Goal: Book appointment/travel/reservation

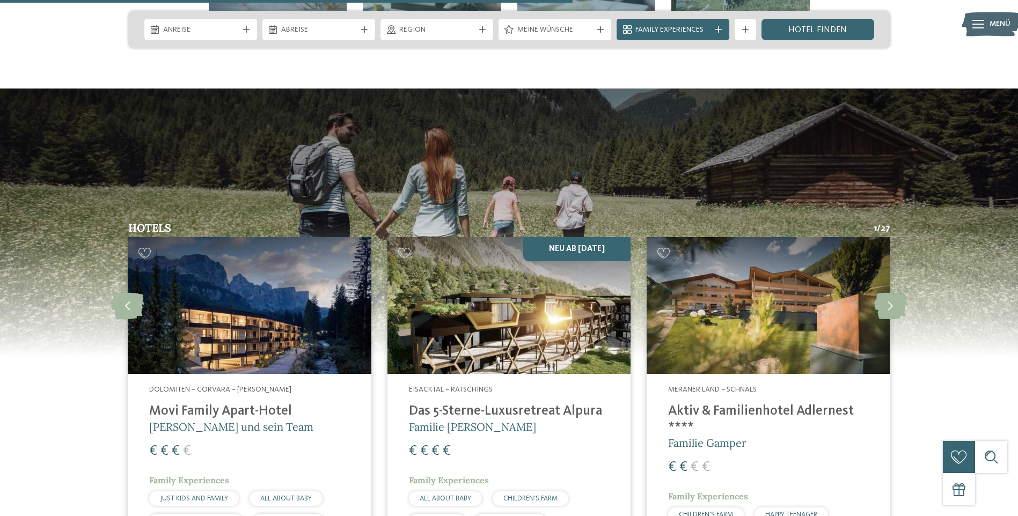
scroll to position [2790, 0]
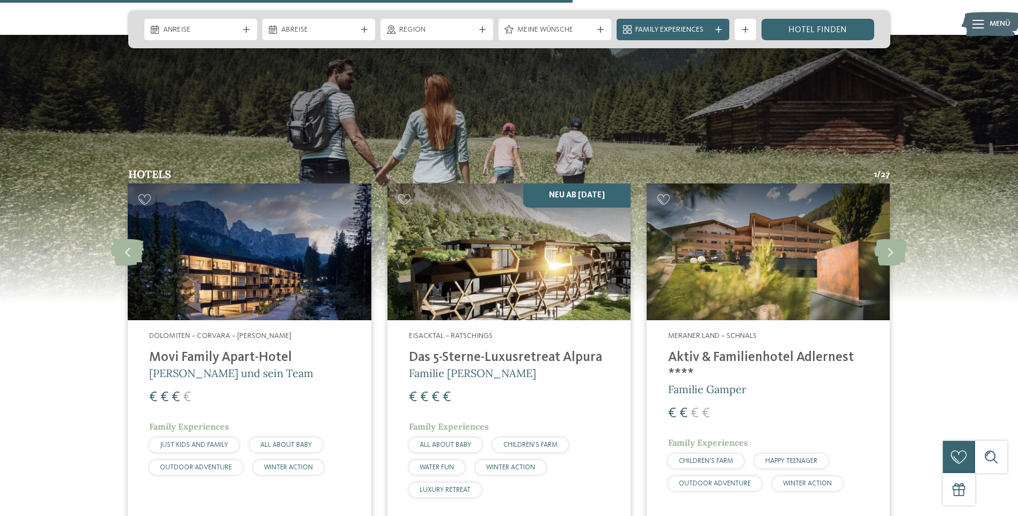
click at [480, 220] on img at bounding box center [508, 252] width 243 height 137
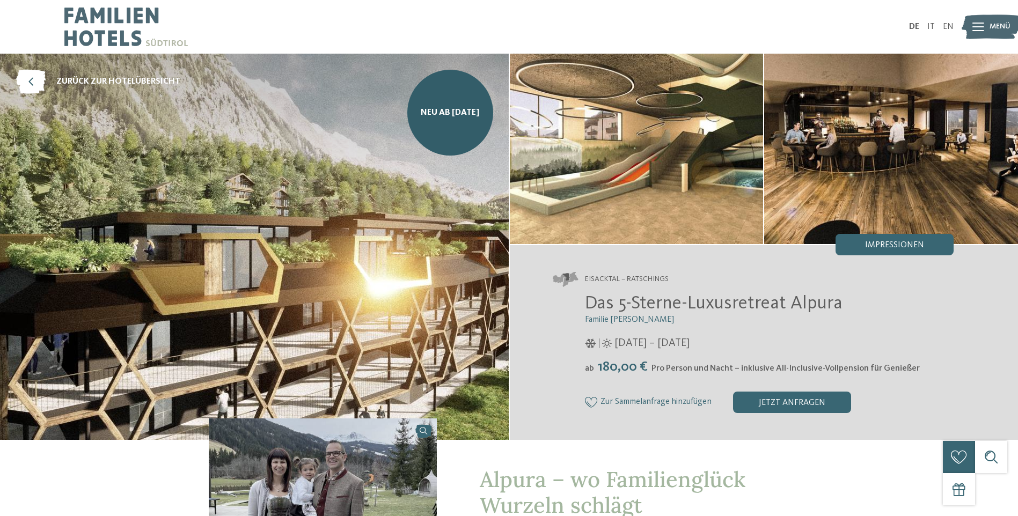
click at [679, 181] on img at bounding box center [637, 149] width 254 height 190
click at [905, 247] on span "Impressionen" at bounding box center [894, 245] width 59 height 9
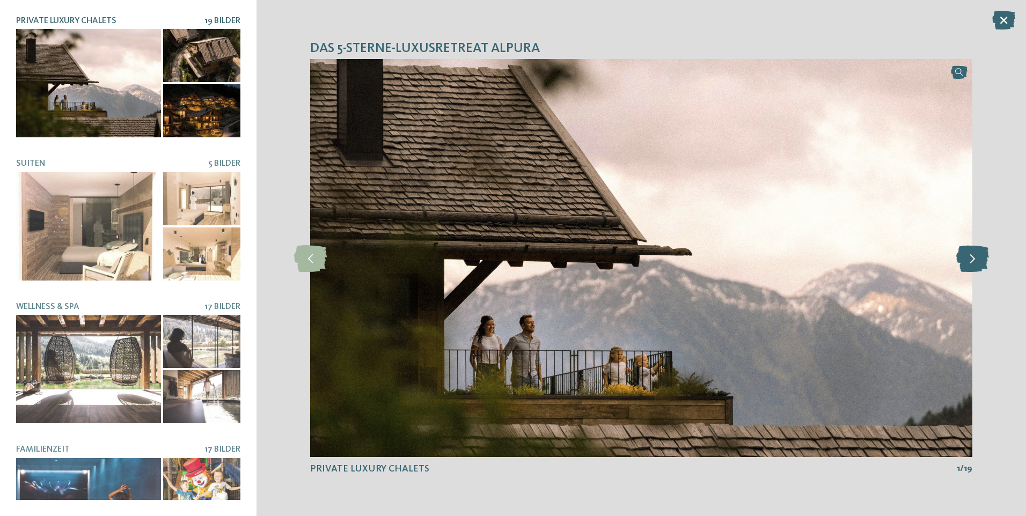
click at [965, 261] on icon at bounding box center [972, 258] width 33 height 27
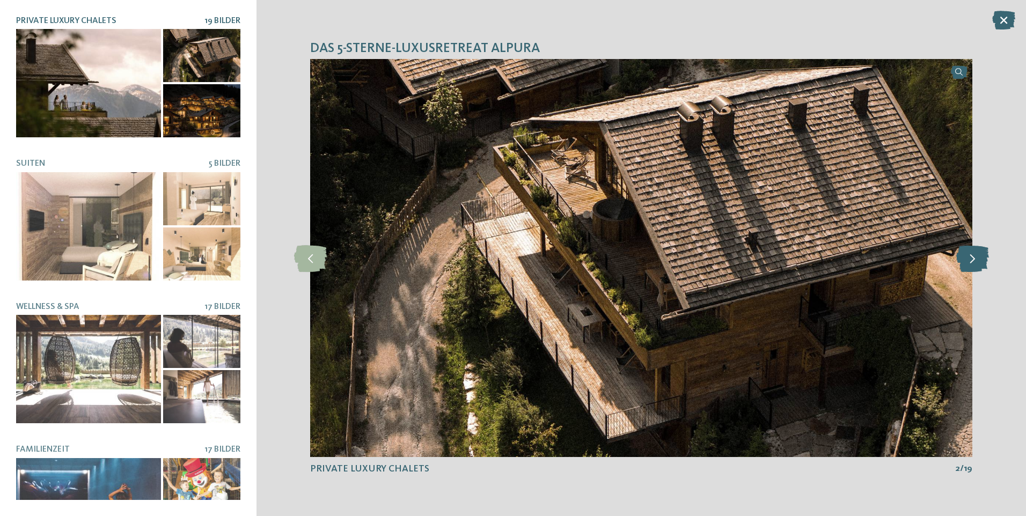
click at [965, 262] on icon at bounding box center [972, 258] width 33 height 27
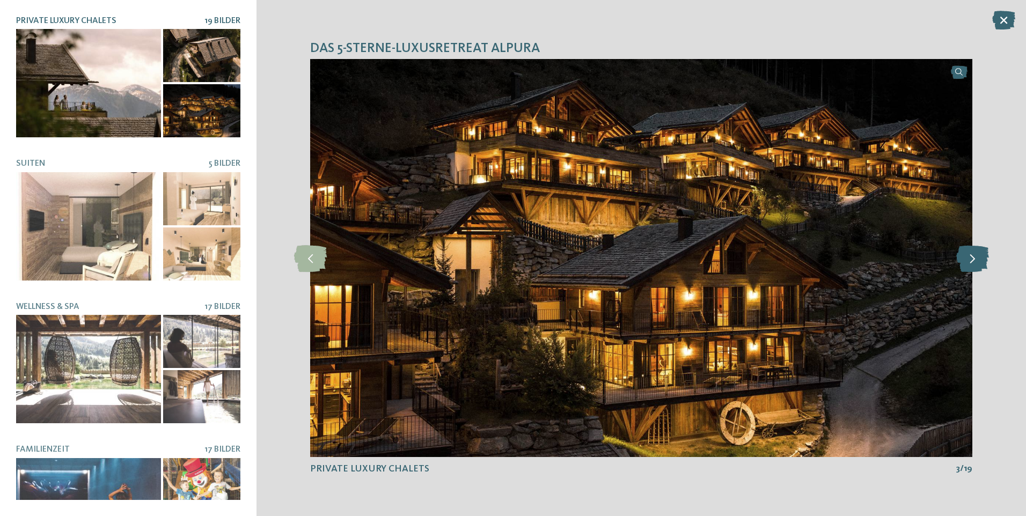
click at [965, 262] on icon at bounding box center [972, 258] width 33 height 27
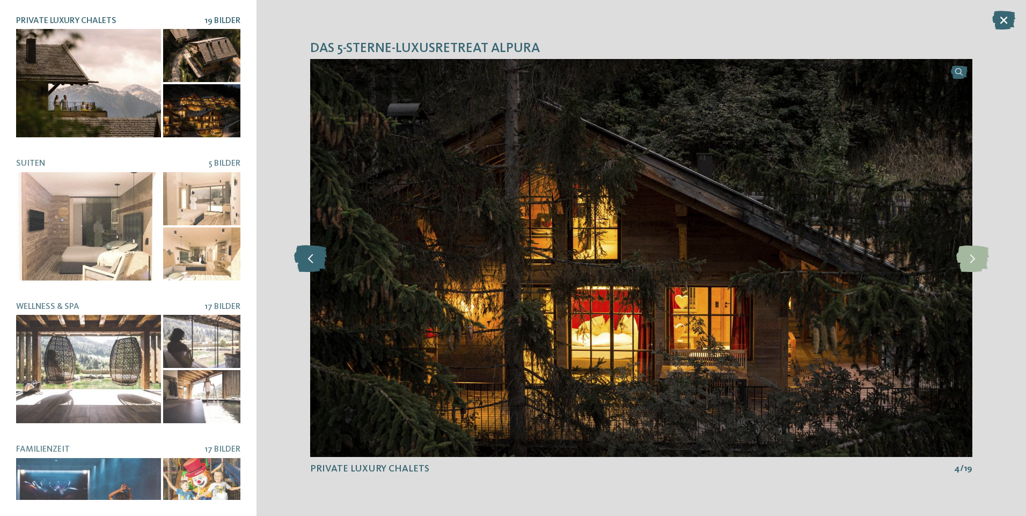
click at [318, 261] on icon at bounding box center [310, 258] width 33 height 27
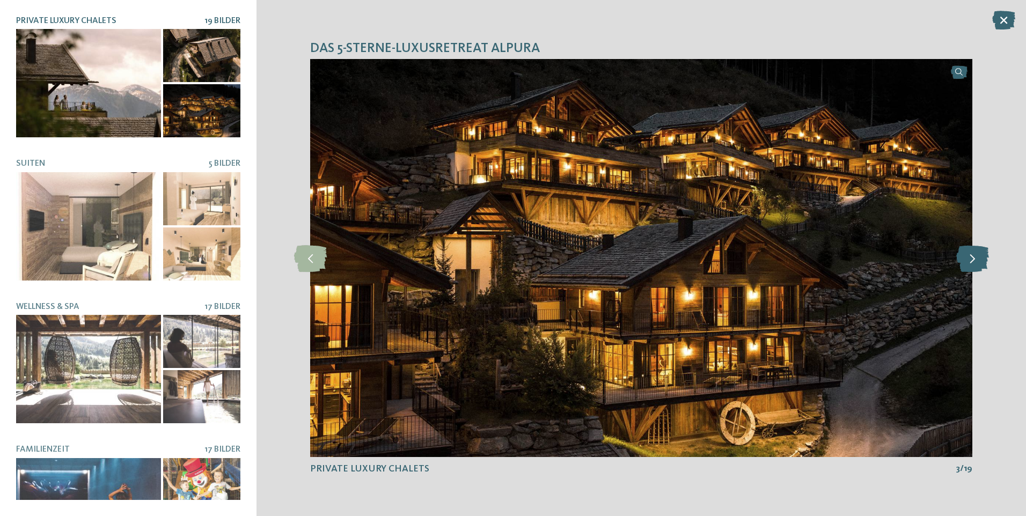
click at [976, 251] on icon at bounding box center [972, 258] width 33 height 27
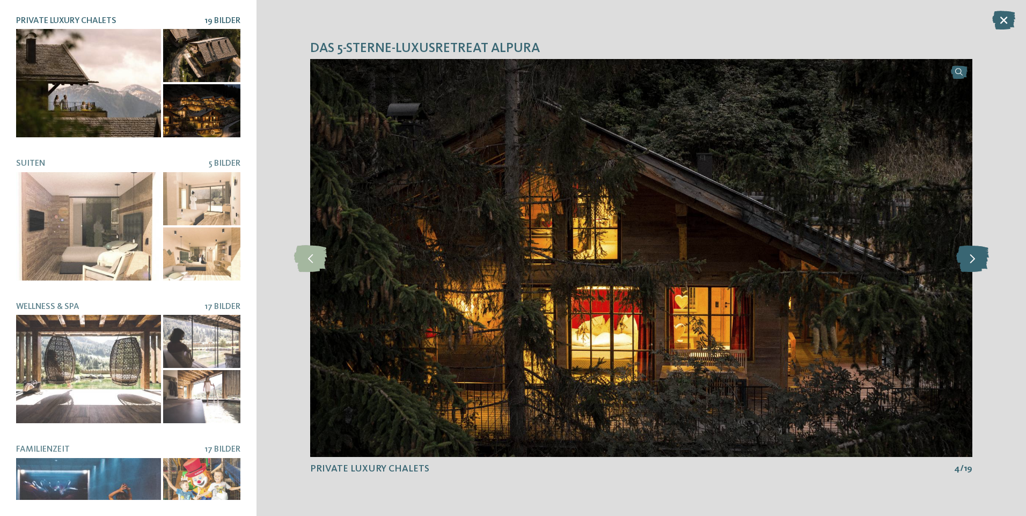
click at [976, 251] on icon at bounding box center [972, 258] width 33 height 27
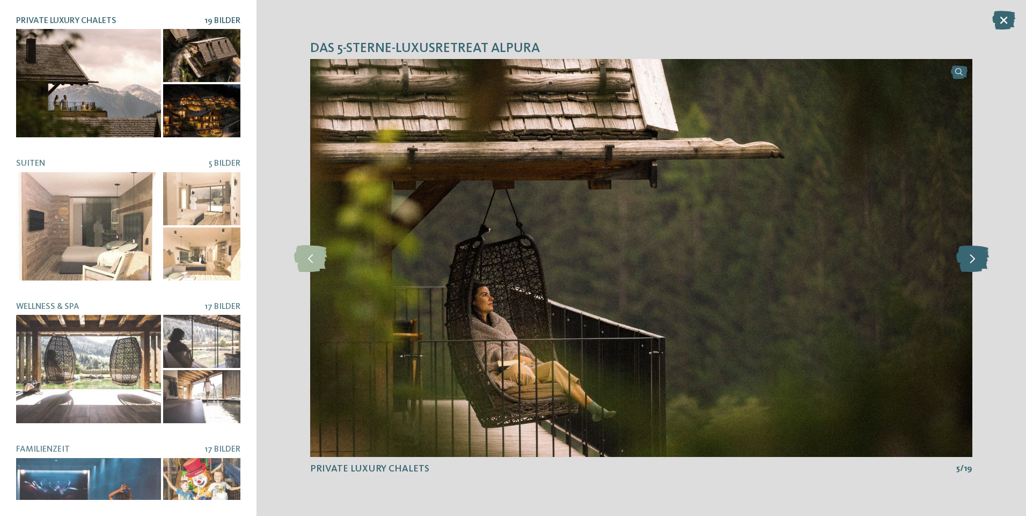
click at [976, 251] on icon at bounding box center [972, 258] width 33 height 27
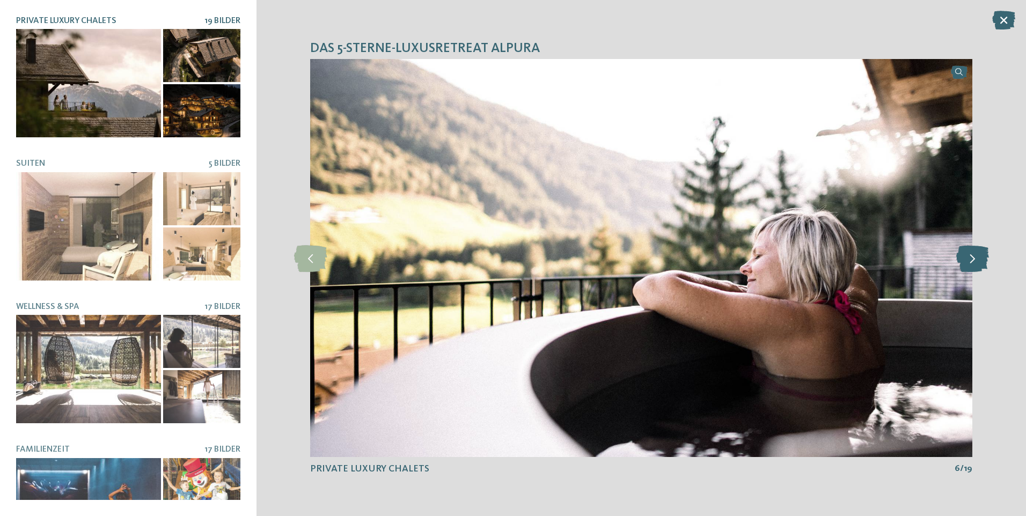
click at [976, 251] on icon at bounding box center [972, 258] width 33 height 27
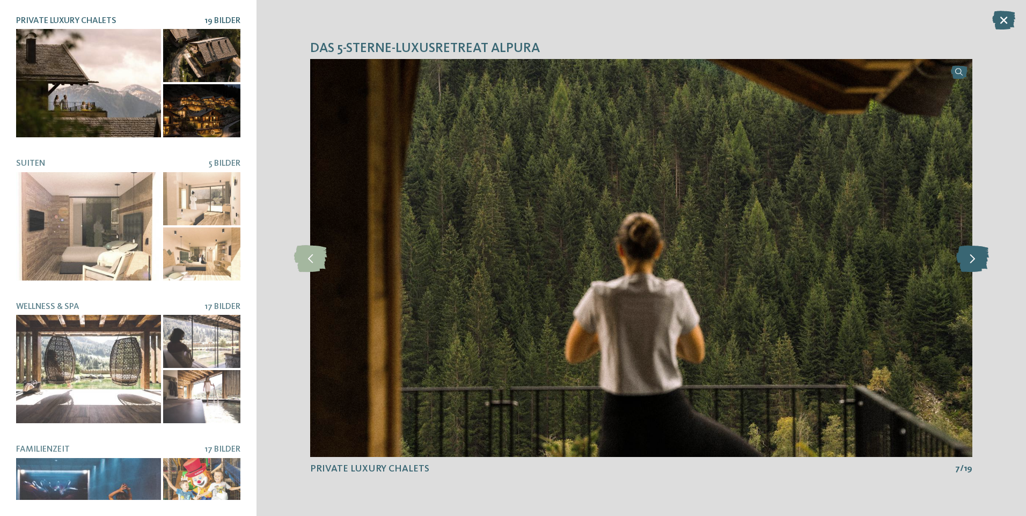
click at [976, 251] on icon at bounding box center [972, 258] width 33 height 27
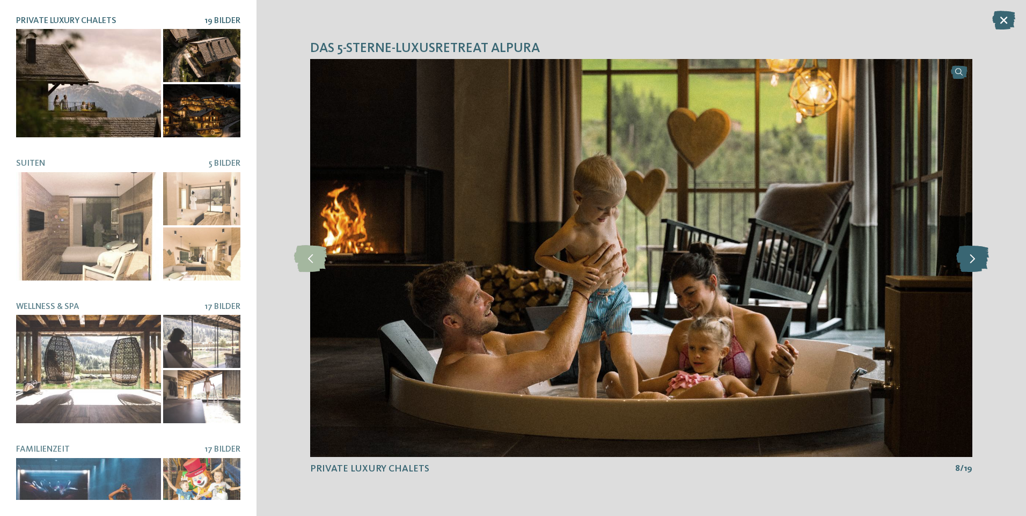
click at [976, 251] on icon at bounding box center [972, 258] width 33 height 27
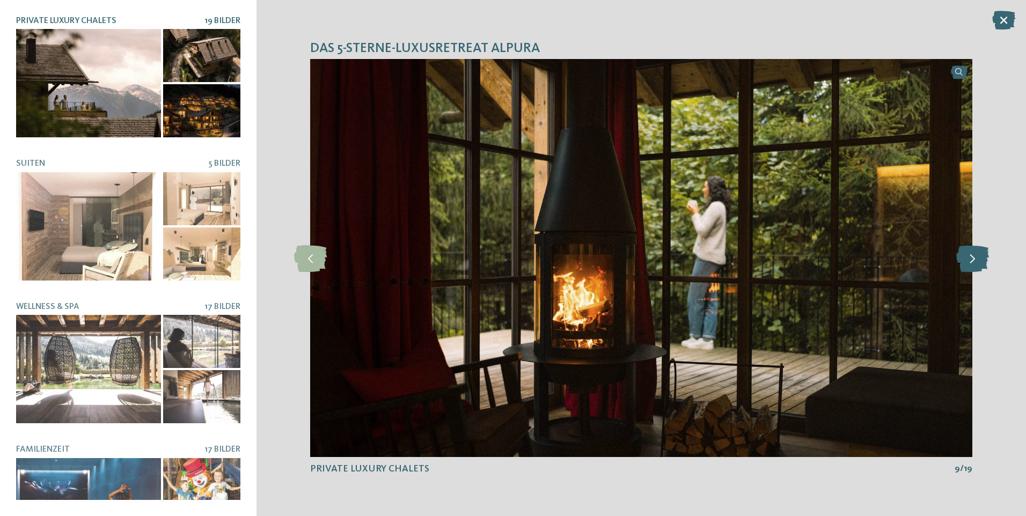
click at [976, 251] on icon at bounding box center [972, 258] width 33 height 27
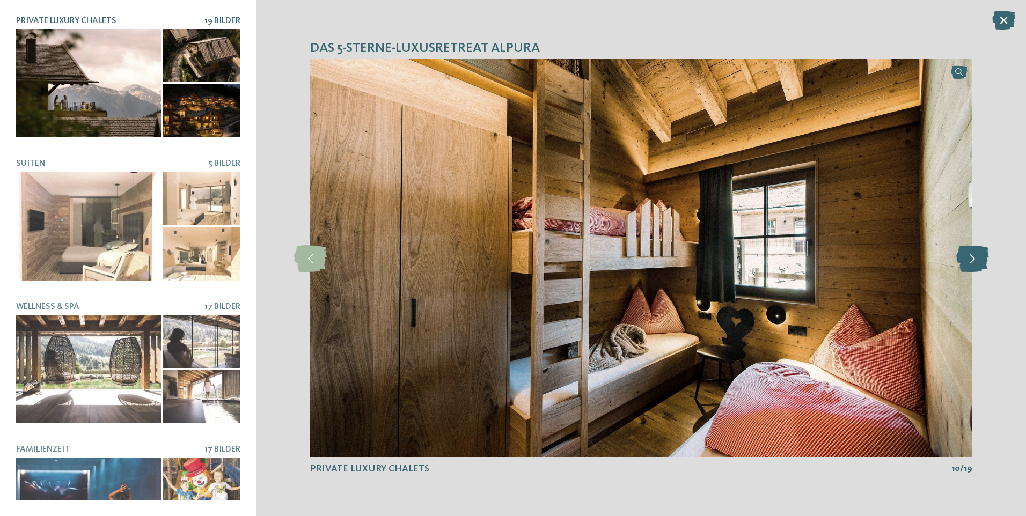
click at [976, 251] on icon at bounding box center [972, 258] width 33 height 27
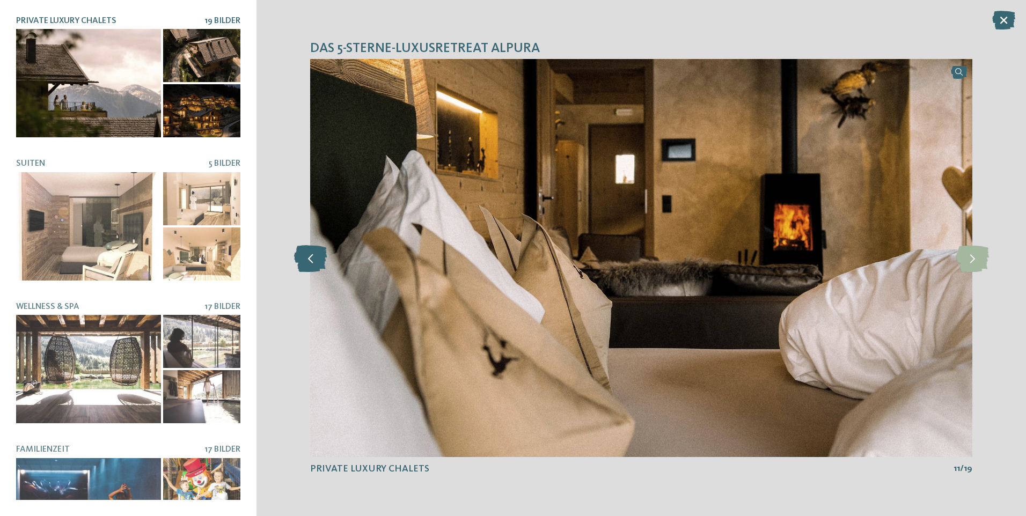
click at [306, 258] on icon at bounding box center [310, 258] width 33 height 27
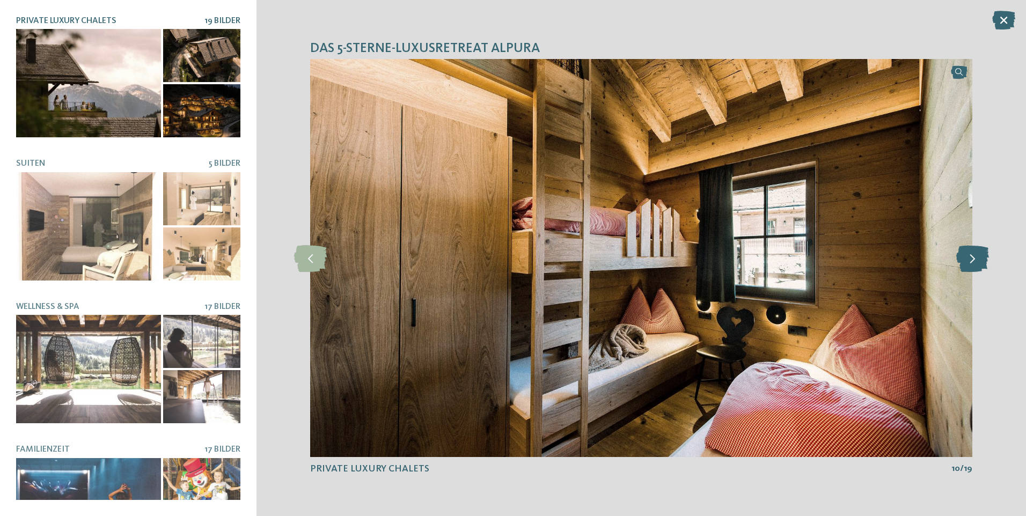
click at [971, 265] on icon at bounding box center [972, 258] width 33 height 27
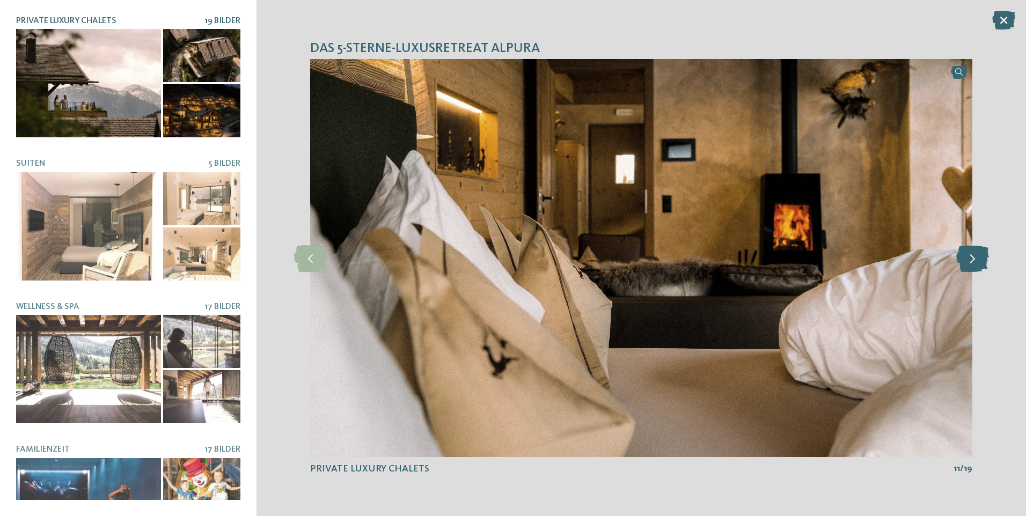
click at [971, 265] on icon at bounding box center [972, 258] width 33 height 27
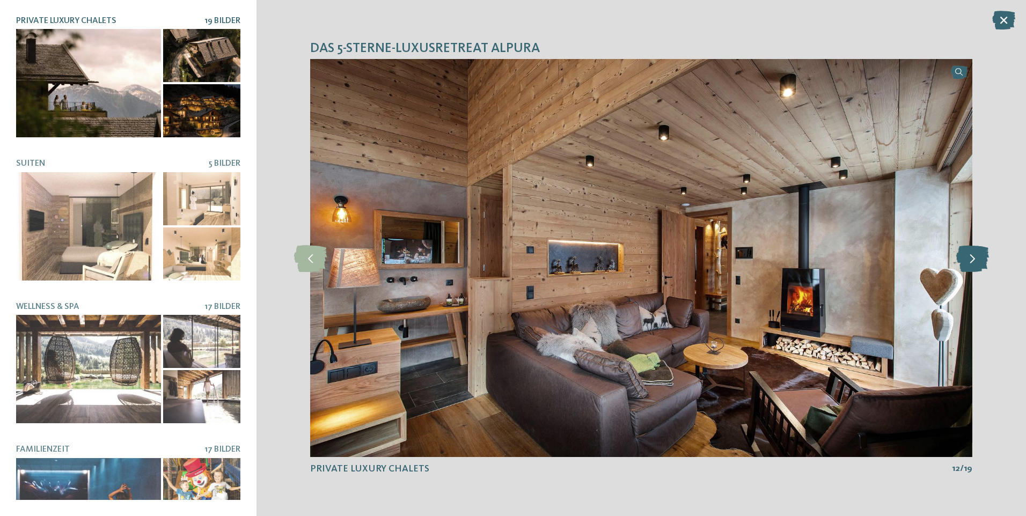
click at [971, 265] on icon at bounding box center [972, 258] width 33 height 27
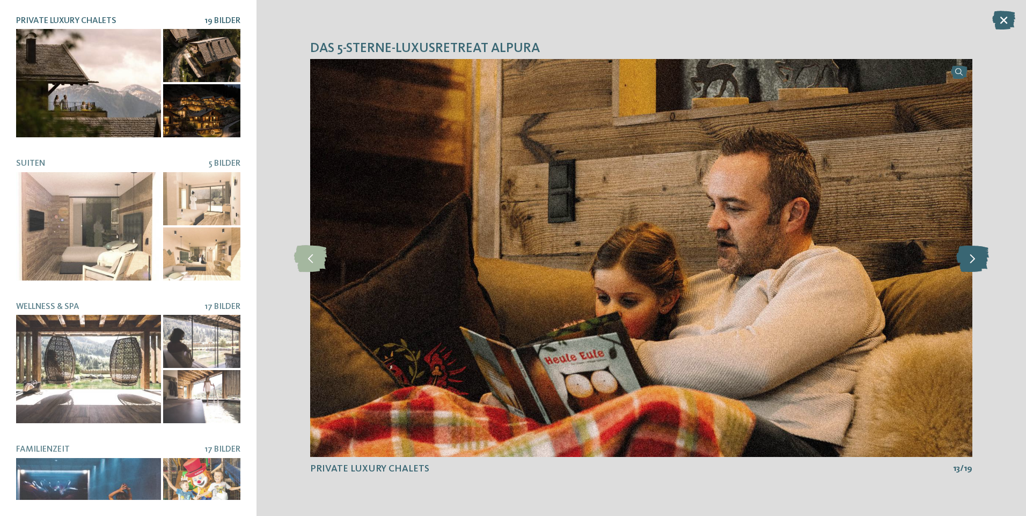
click at [971, 265] on icon at bounding box center [972, 258] width 33 height 27
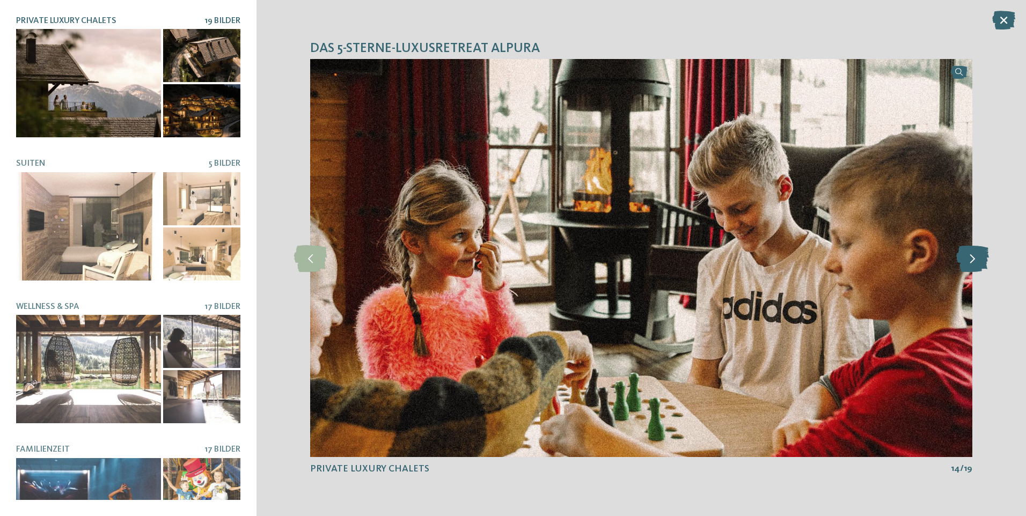
click at [971, 265] on icon at bounding box center [972, 258] width 33 height 27
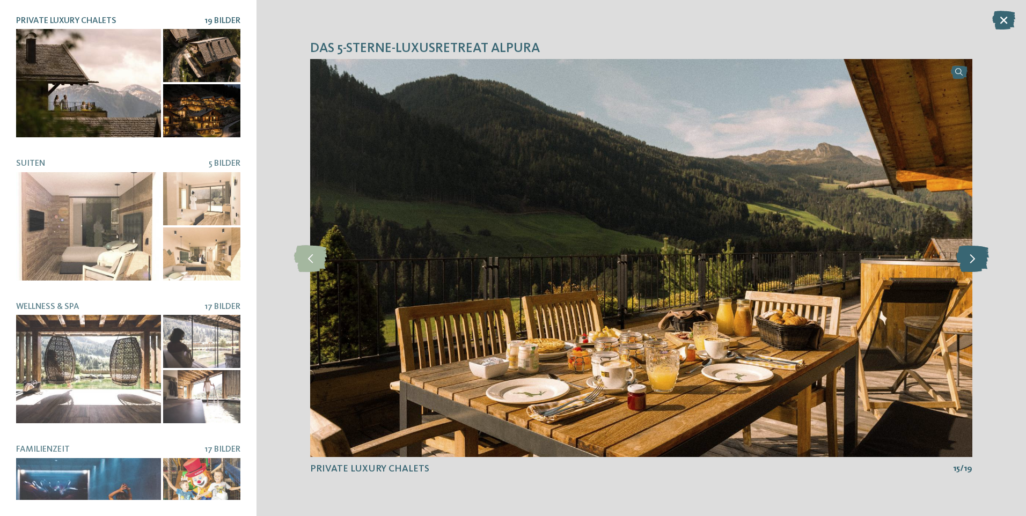
click at [971, 265] on icon at bounding box center [972, 258] width 33 height 27
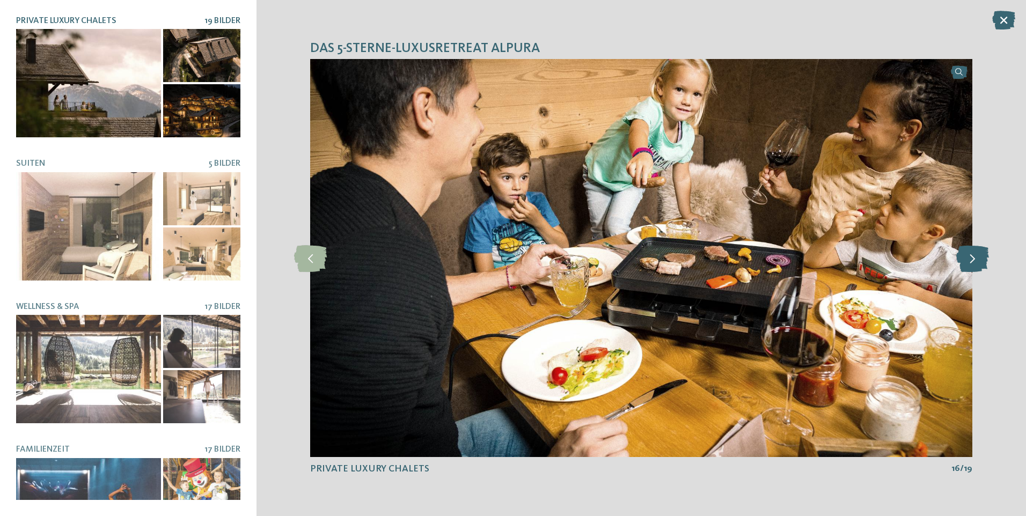
click at [971, 265] on icon at bounding box center [972, 258] width 33 height 27
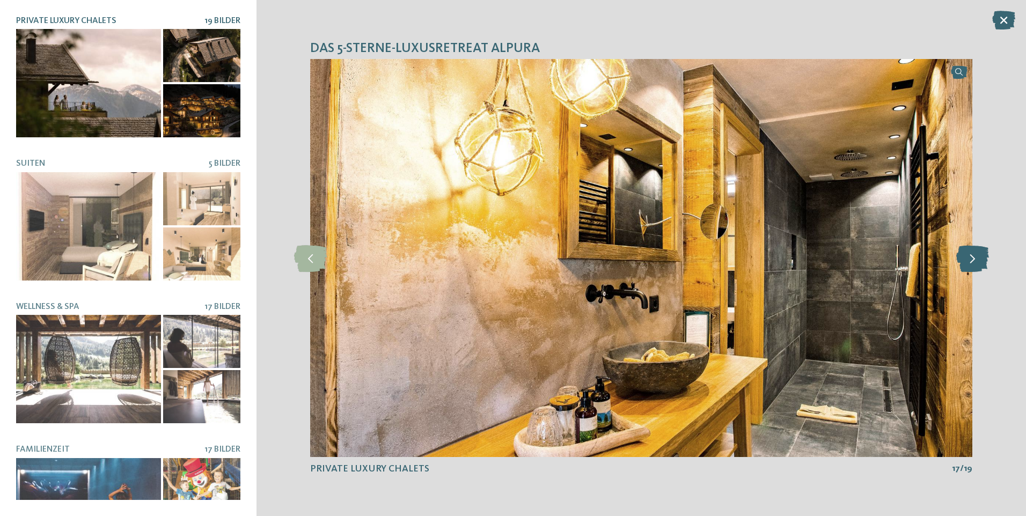
click at [971, 265] on icon at bounding box center [972, 258] width 33 height 27
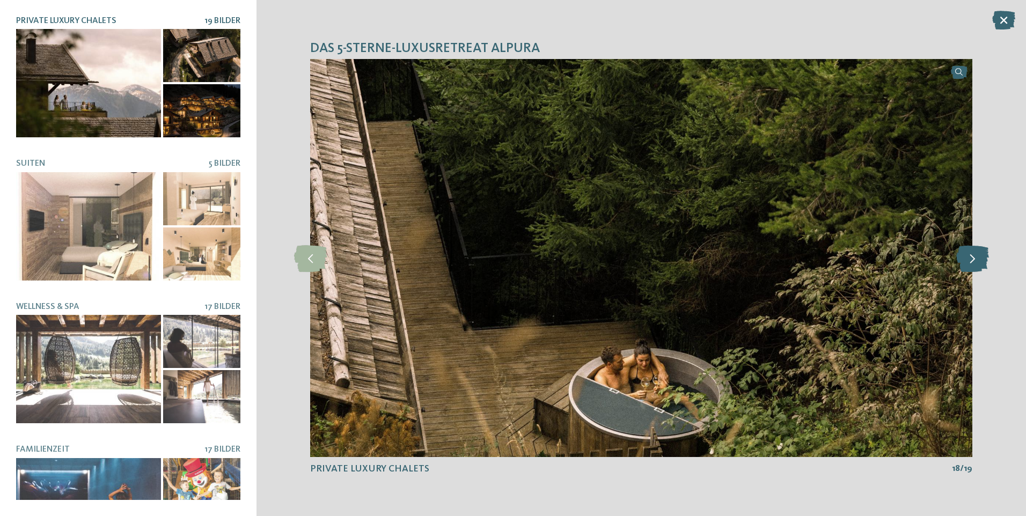
click at [971, 265] on icon at bounding box center [972, 258] width 33 height 27
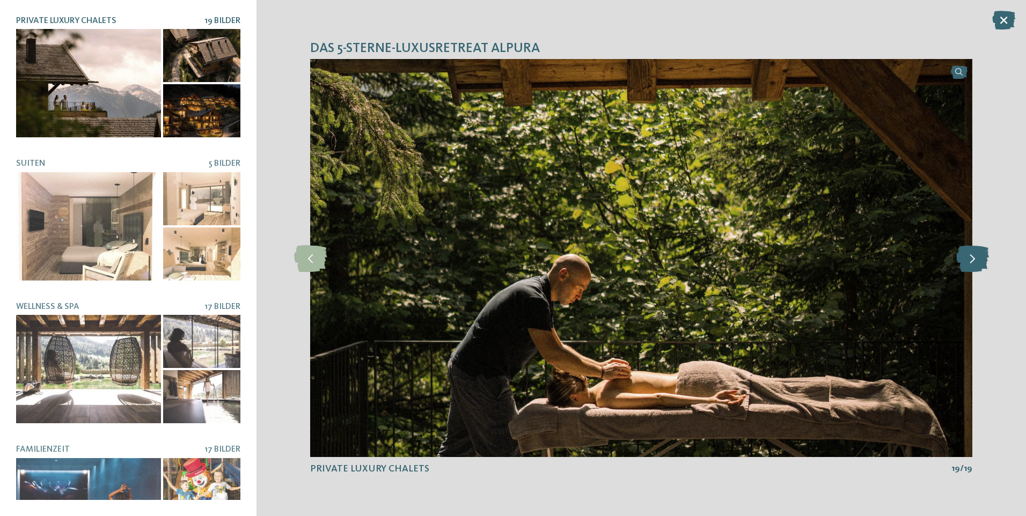
click at [971, 265] on icon at bounding box center [972, 258] width 33 height 27
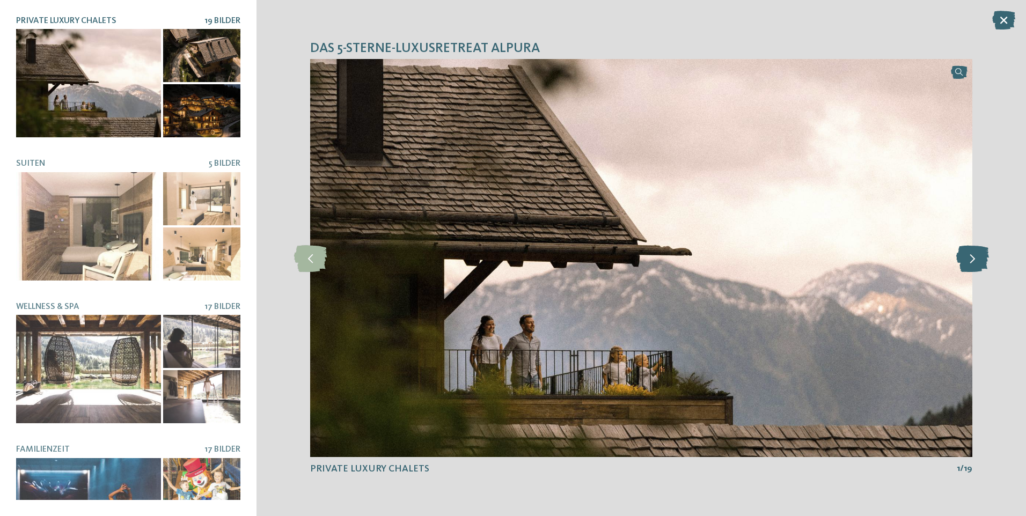
click at [971, 265] on icon at bounding box center [972, 258] width 33 height 27
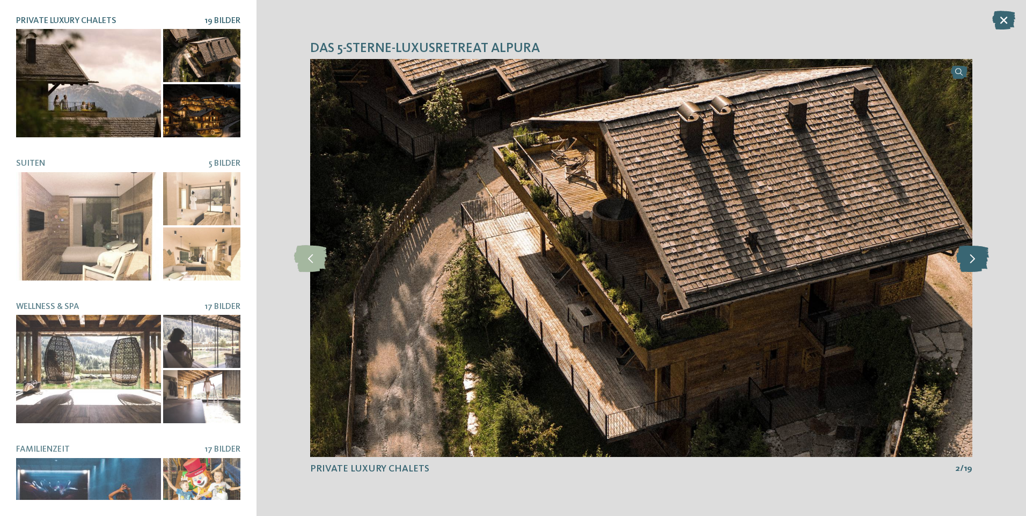
click at [971, 265] on icon at bounding box center [972, 258] width 33 height 27
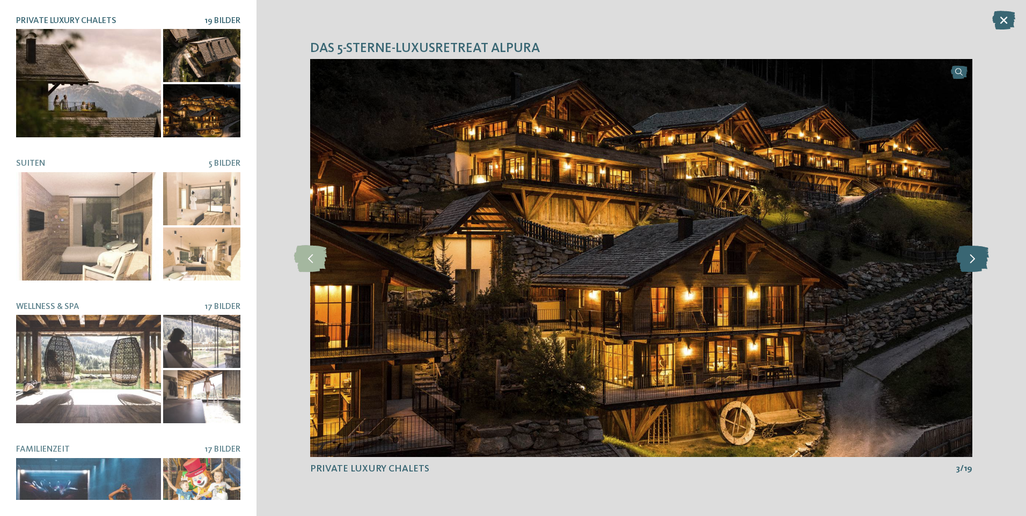
click at [971, 265] on icon at bounding box center [972, 258] width 33 height 27
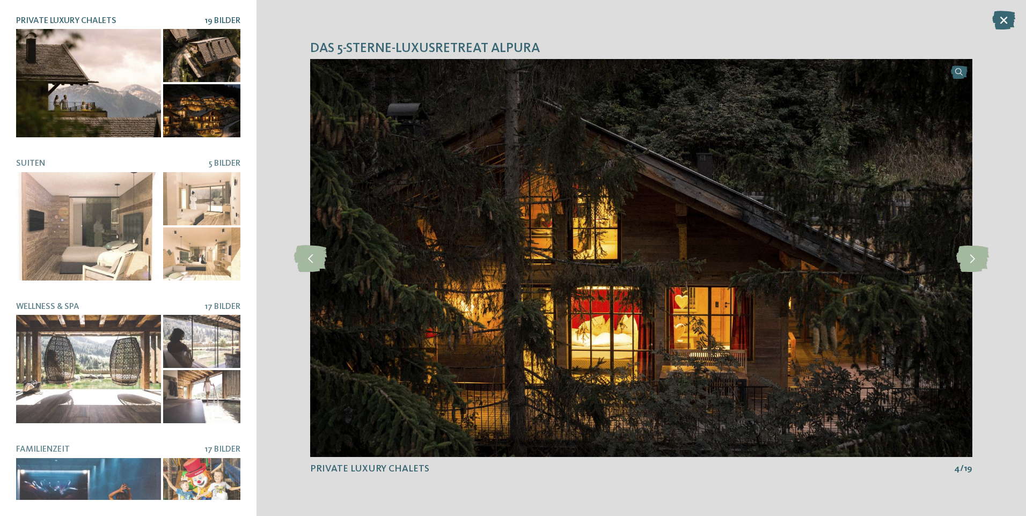
click at [1000, 6] on div "Das 5-Sterne-Luxusretreat Alpura slide 4 of 19 4" at bounding box center [640, 258] width 769 height 516
click at [1000, 13] on icon at bounding box center [1003, 20] width 23 height 19
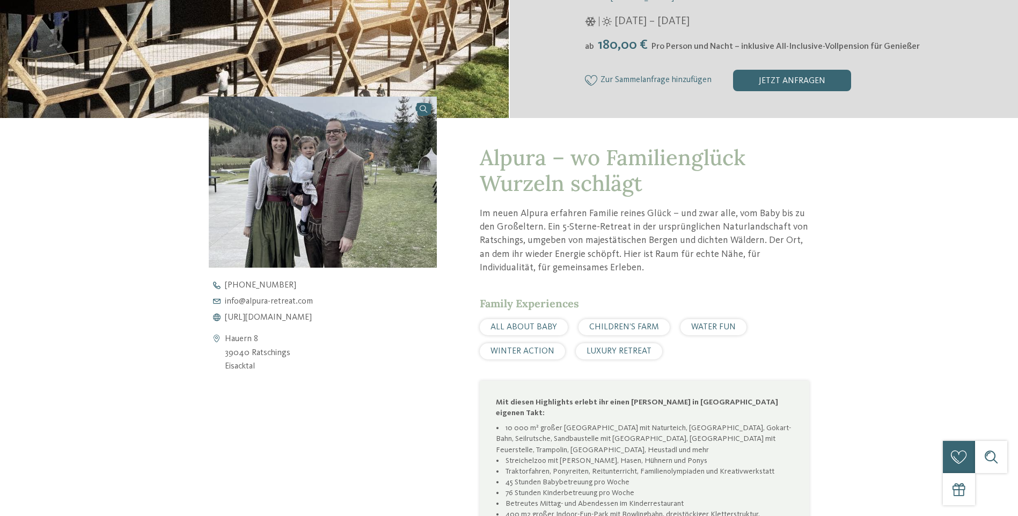
scroll to position [376, 0]
